Goal: Task Accomplishment & Management: Manage account settings

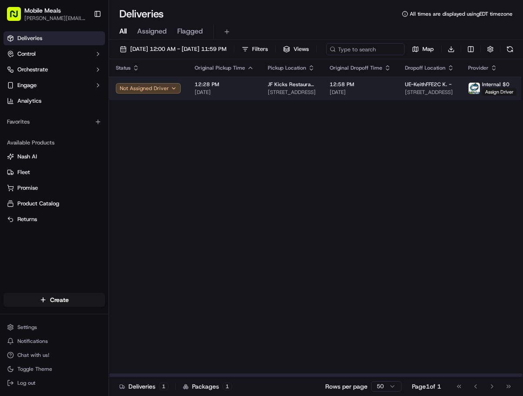
click at [232, 94] on td "12:28 PM [DATE]" at bounding box center [224, 89] width 73 height 24
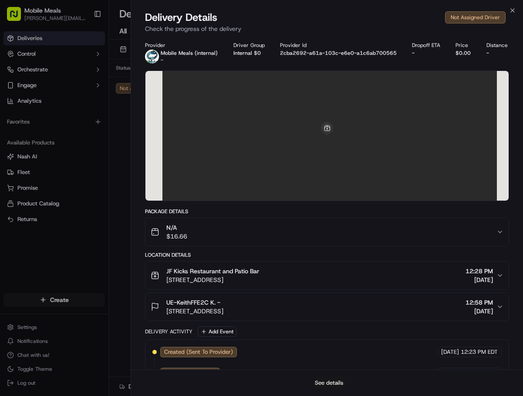
click at [330, 386] on button "See details" at bounding box center [329, 383] width 36 height 12
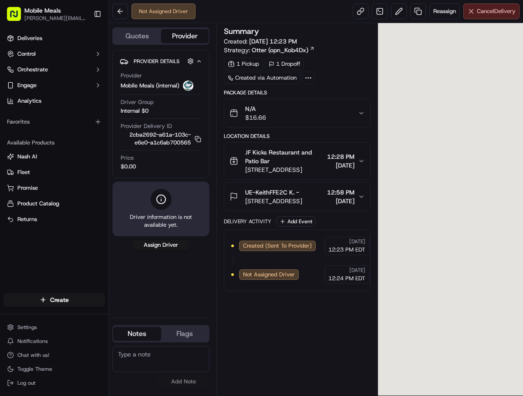
click at [500, 13] on span "Cancel Delivery" at bounding box center [496, 11] width 39 height 8
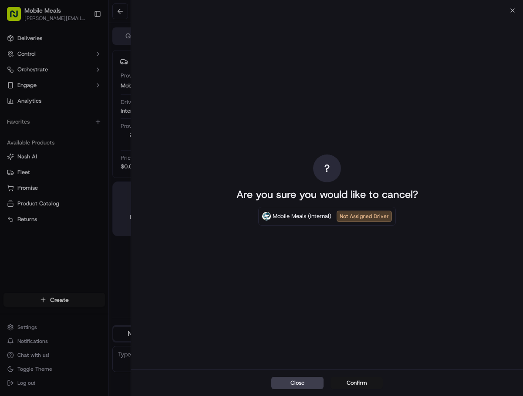
click at [351, 385] on button "Confirm" at bounding box center [356, 383] width 52 height 12
